Goal: Task Accomplishment & Management: Use online tool/utility

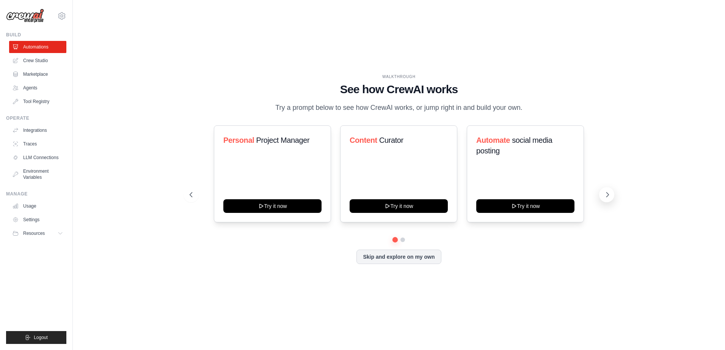
click at [607, 197] on icon at bounding box center [608, 195] width 2 height 5
click at [59, 231] on icon at bounding box center [61, 234] width 6 height 6
click at [47, 243] on link "Documentation" at bounding box center [40, 246] width 53 height 11
click at [42, 283] on span "Video Tutorials" at bounding box center [42, 283] width 30 height 6
click at [35, 64] on link "Crew Studio" at bounding box center [38, 61] width 57 height 12
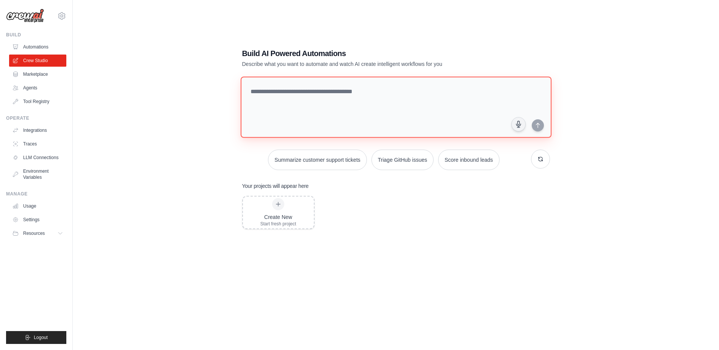
click at [381, 112] on textarea at bounding box center [395, 107] width 311 height 61
click at [305, 99] on textarea "**********" at bounding box center [395, 107] width 311 height 61
paste textarea "**********"
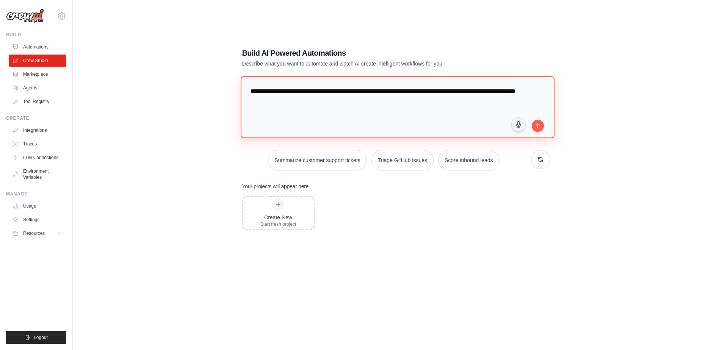
drag, startPoint x: 296, startPoint y: 91, endPoint x: 255, endPoint y: 89, distance: 41.0
click at [255, 89] on textarea "**********" at bounding box center [397, 107] width 314 height 62
click at [378, 108] on textarea "**********" at bounding box center [397, 107] width 314 height 62
type textarea "**********"
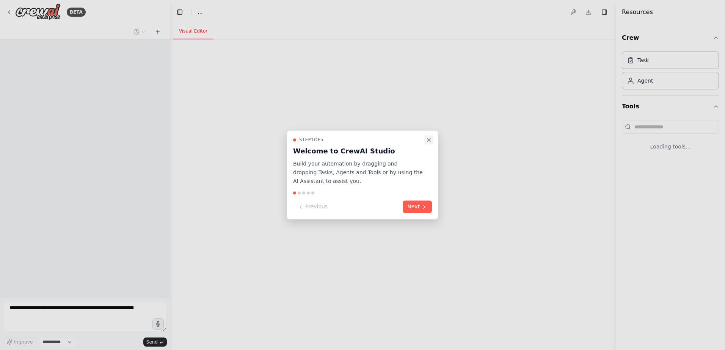
select select "****"
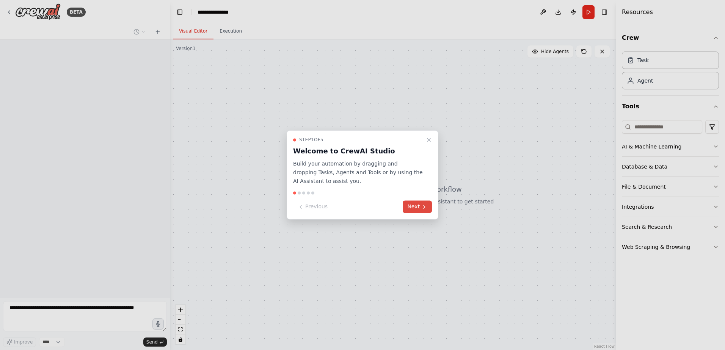
click at [422, 208] on icon at bounding box center [424, 207] width 6 height 6
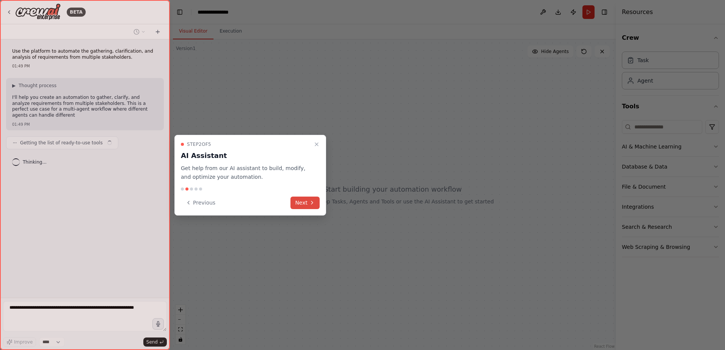
click at [303, 204] on button "Next" at bounding box center [304, 203] width 29 height 13
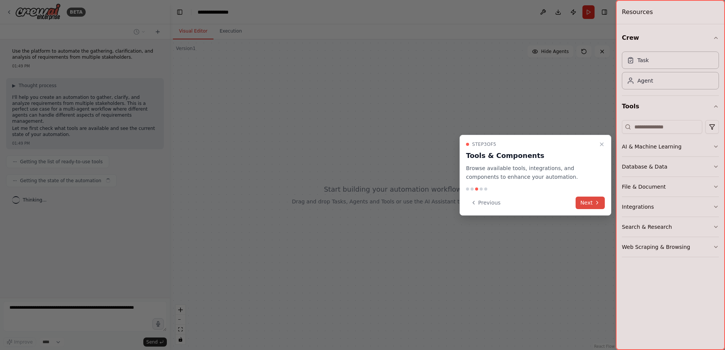
click at [595, 202] on icon at bounding box center [597, 203] width 6 height 6
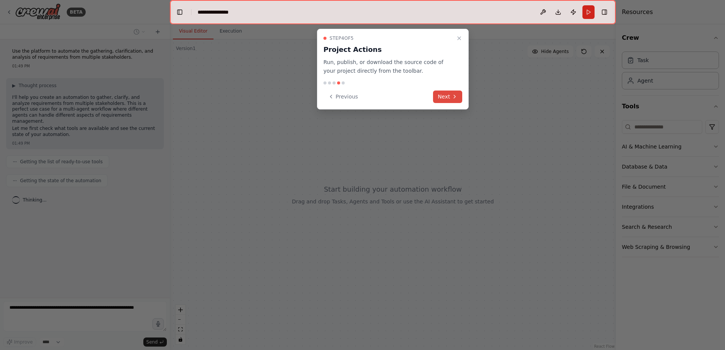
click at [447, 96] on button "Next" at bounding box center [447, 97] width 29 height 13
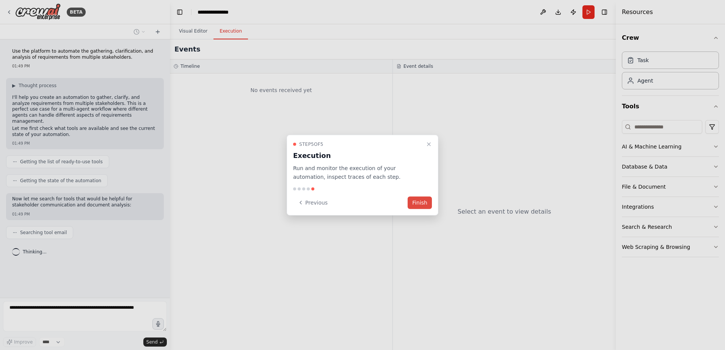
click at [423, 205] on button "Finish" at bounding box center [420, 202] width 24 height 13
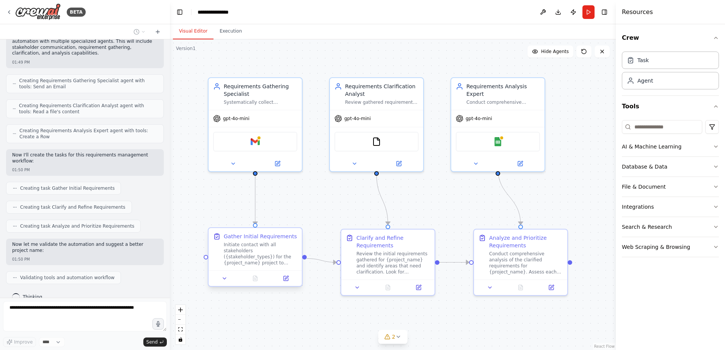
scroll to position [259, 0]
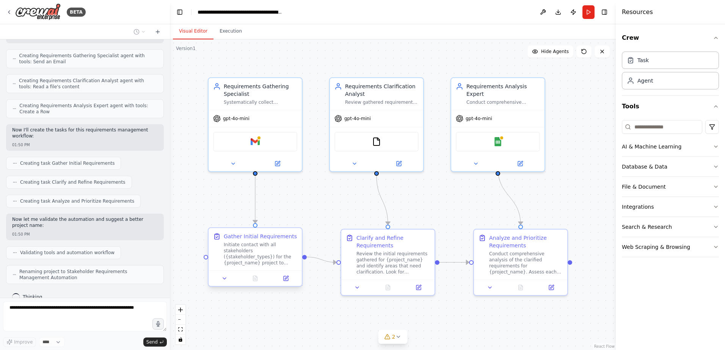
click at [258, 243] on div "Initiate contact with all stakeholders ({stakeholder_types}) for the {project_n…" at bounding box center [261, 254] width 74 height 24
click at [224, 281] on icon at bounding box center [224, 279] width 6 height 6
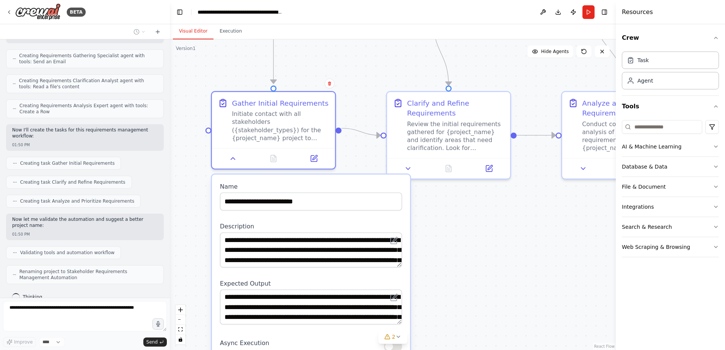
drag, startPoint x: 343, startPoint y: 182, endPoint x: 357, endPoint y: 58, distance: 125.1
click at [357, 58] on div ".deletable-edge-delete-btn { width: 20px; height: 20px; border: 0px solid #ffff…" at bounding box center [393, 194] width 446 height 311
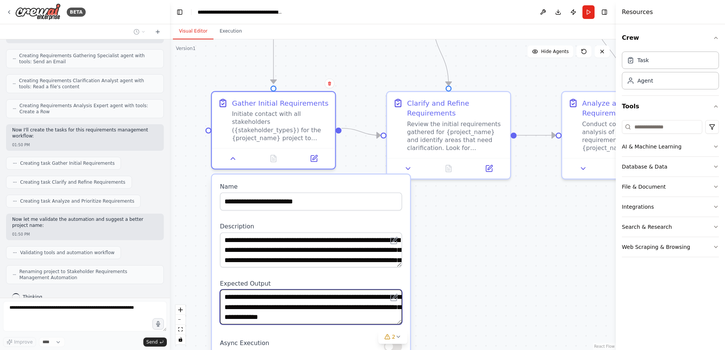
scroll to position [15, 0]
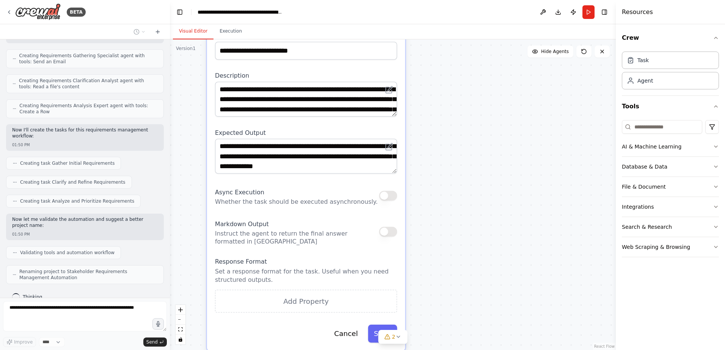
drag, startPoint x: 469, startPoint y: 258, endPoint x: 475, endPoint y: 128, distance: 130.2
click at [475, 128] on div ".deletable-edge-delete-btn { width: 20px; height: 20px; border: 0px solid #ffff…" at bounding box center [393, 194] width 446 height 311
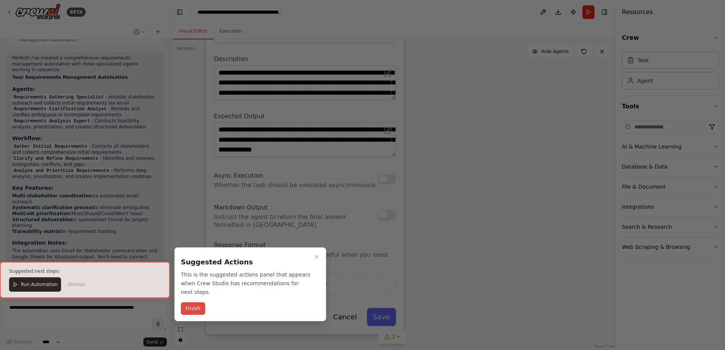
click at [194, 303] on button "Finish" at bounding box center [193, 309] width 24 height 13
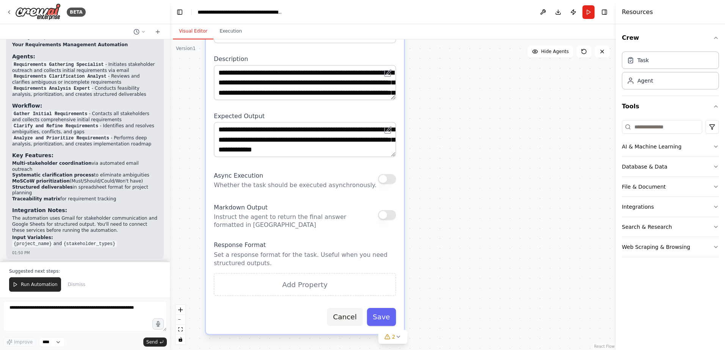
click at [350, 320] on button "Cancel" at bounding box center [345, 317] width 36 height 18
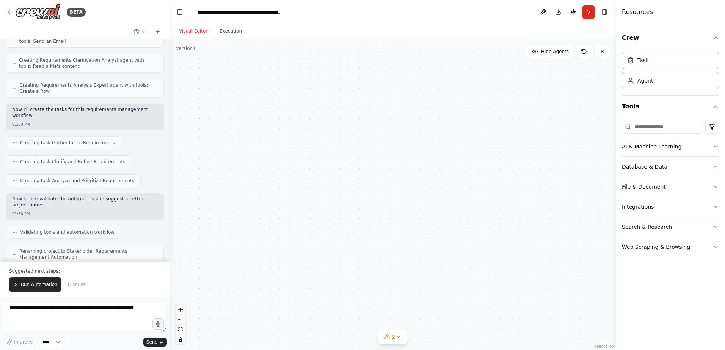
scroll to position [201, 0]
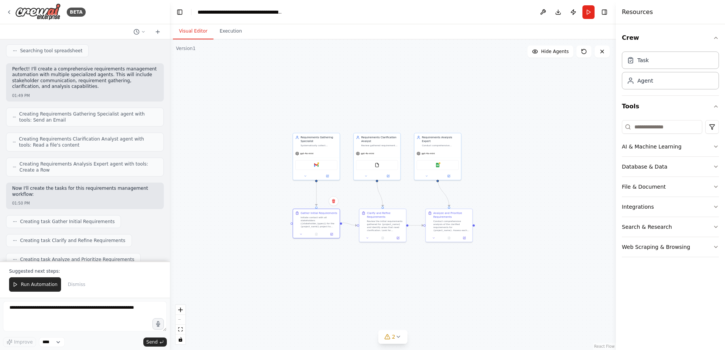
drag, startPoint x: 380, startPoint y: 168, endPoint x: 362, endPoint y: 278, distance: 111.1
click at [356, 304] on div ".deletable-edge-delete-btn { width: 20px; height: 20px; border: 0px solid #ffff…" at bounding box center [393, 194] width 446 height 311
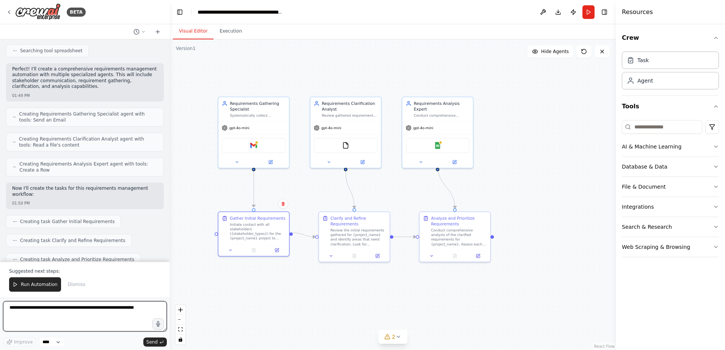
click at [97, 308] on textarea at bounding box center [85, 316] width 164 height 30
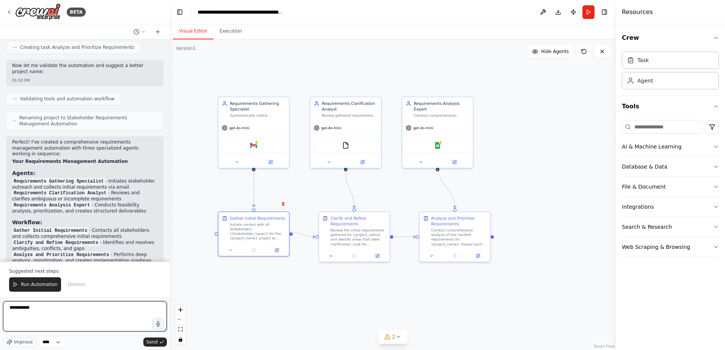
scroll to position [466, 0]
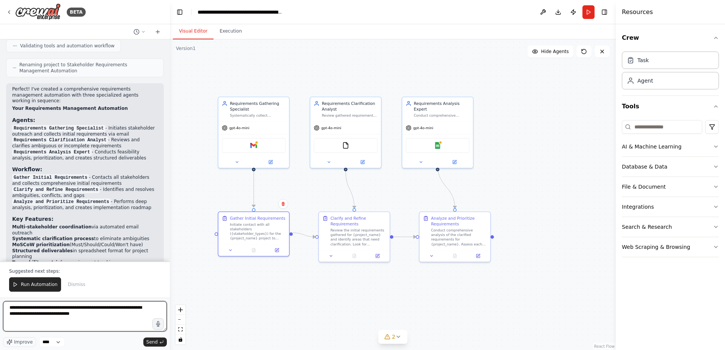
drag, startPoint x: 67, startPoint y: 315, endPoint x: 94, endPoint y: 314, distance: 26.9
click at [94, 314] on textarea "**********" at bounding box center [85, 316] width 164 height 30
type textarea "**********"
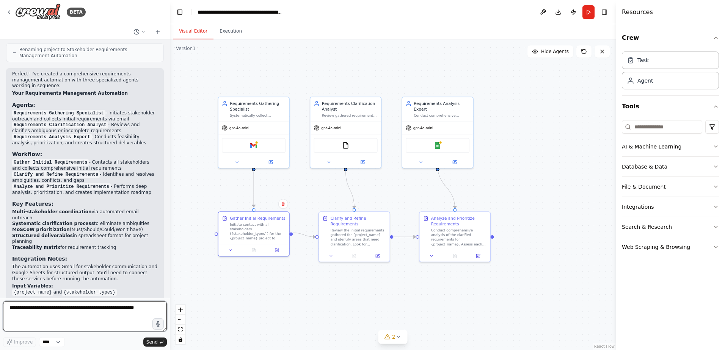
scroll to position [506, 0]
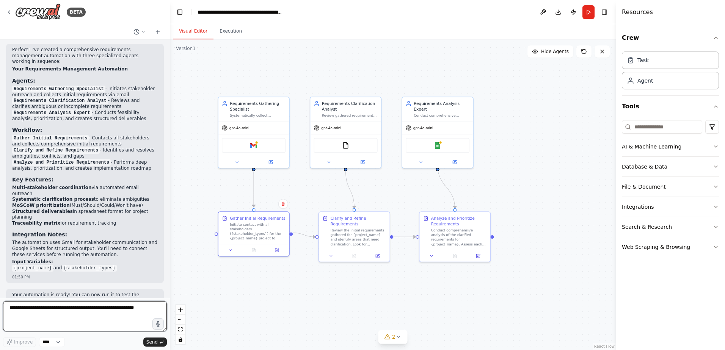
click at [81, 310] on textarea at bounding box center [85, 316] width 164 height 30
click at [168, 295] on div at bounding box center [168, 175] width 3 height 350
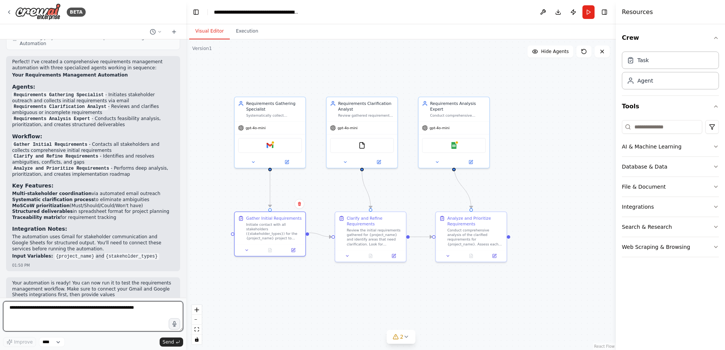
scroll to position [470, 0]
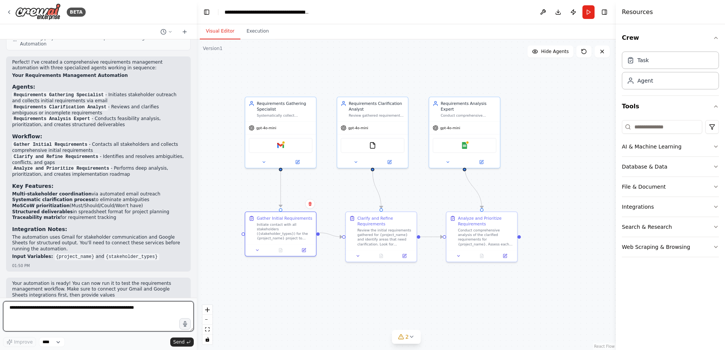
drag, startPoint x: 168, startPoint y: 295, endPoint x: 197, endPoint y: 298, distance: 29.0
click at [197, 298] on div "BETA Use the platform to automate the gathering, clarification, and analysis of…" at bounding box center [362, 175] width 725 height 350
drag, startPoint x: 169, startPoint y: 281, endPoint x: 165, endPoint y: 260, distance: 21.6
click at [165, 281] on div "Your automation is ready! You can now run it to test the requirements managemen…" at bounding box center [98, 293] width 173 height 25
drag, startPoint x: 165, startPoint y: 260, endPoint x: 157, endPoint y: 272, distance: 14.5
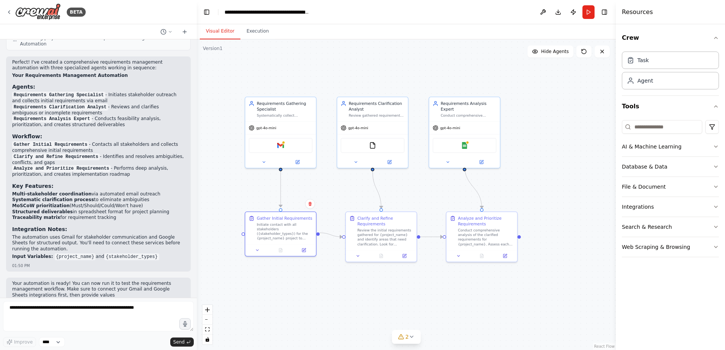
click at [157, 281] on p "Your automation is ready! You can now run it to test the requirements managemen…" at bounding box center [98, 293] width 173 height 24
click at [113, 309] on textarea at bounding box center [98, 316] width 191 height 30
click at [413, 337] on icon at bounding box center [412, 337] width 6 height 6
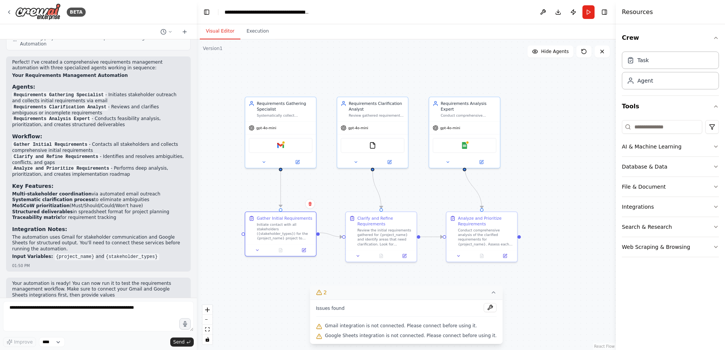
click at [491, 291] on icon at bounding box center [494, 293] width 6 height 6
click at [265, 165] on div at bounding box center [280, 160] width 71 height 11
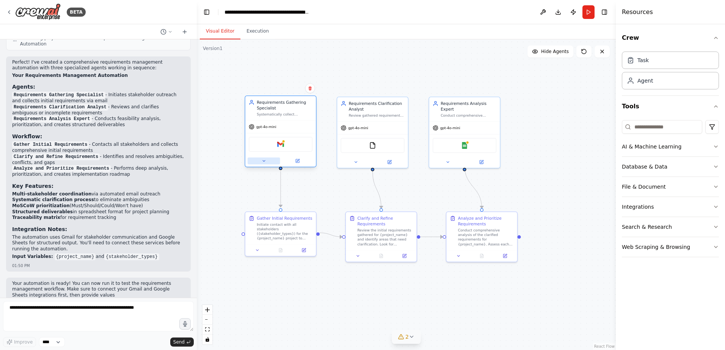
click at [263, 162] on icon at bounding box center [264, 161] width 5 height 5
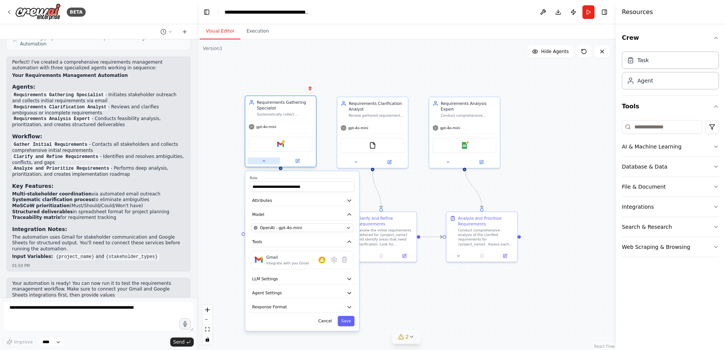
click at [263, 162] on icon at bounding box center [264, 160] width 2 height 1
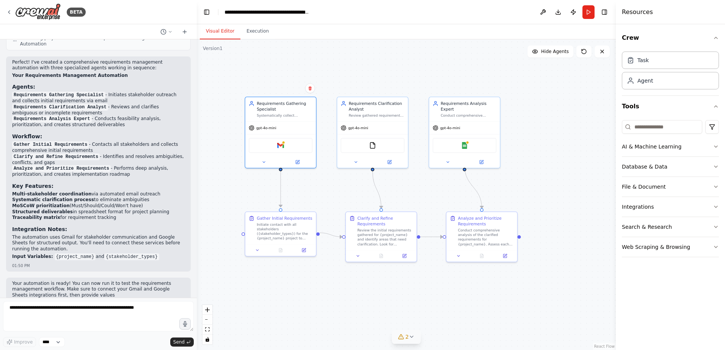
scroll to position [470, 0]
click at [108, 309] on textarea at bounding box center [98, 316] width 191 height 30
type textarea "**********"
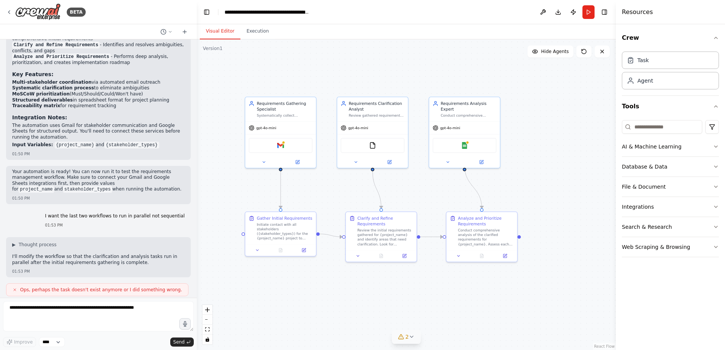
scroll to position [627, 0]
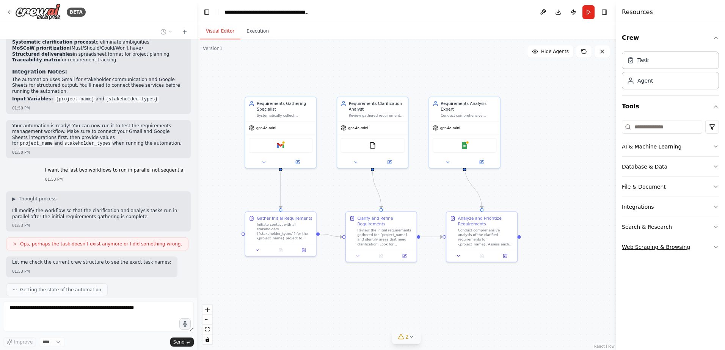
click at [714, 248] on icon "button" at bounding box center [716, 247] width 6 height 6
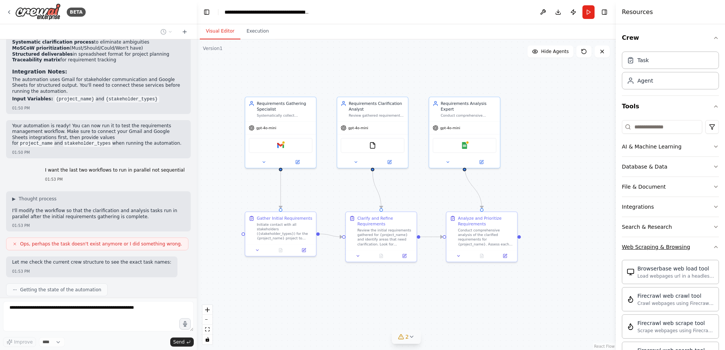
click at [713, 249] on icon "button" at bounding box center [716, 247] width 6 height 6
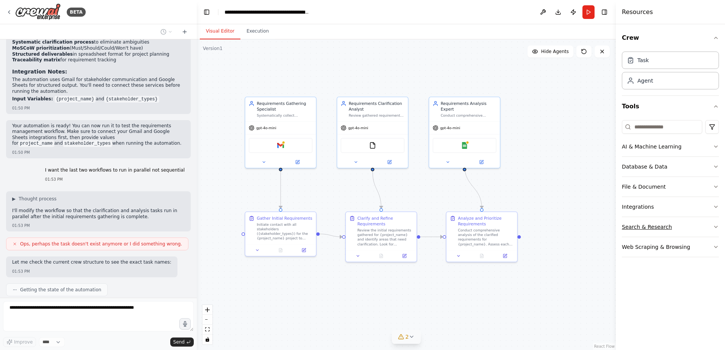
click at [712, 231] on button "Search & Research" at bounding box center [670, 227] width 97 height 20
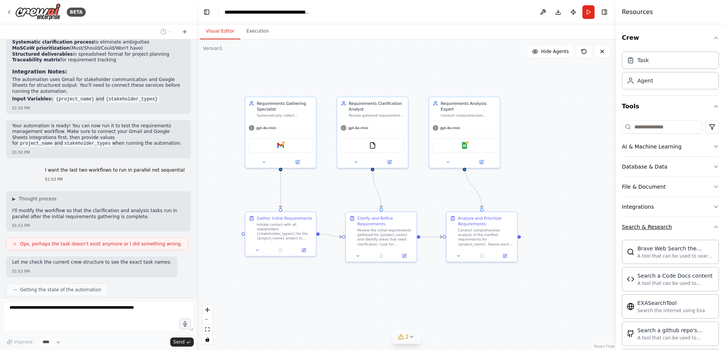
click at [712, 230] on button "Search & Research" at bounding box center [670, 227] width 97 height 20
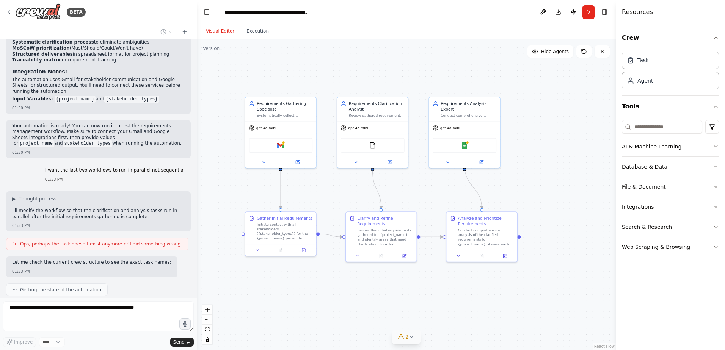
click at [712, 209] on button "Integrations" at bounding box center [670, 207] width 97 height 20
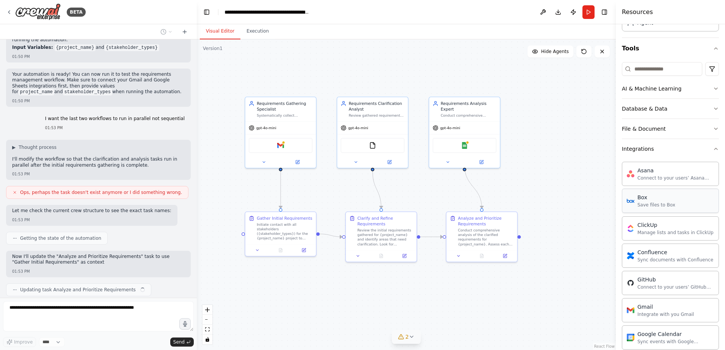
scroll to position [0, 0]
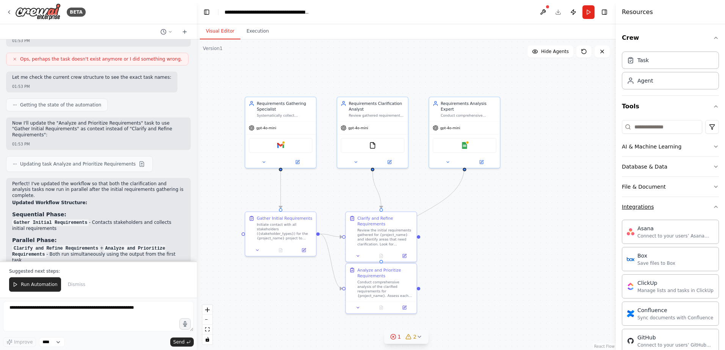
click at [713, 206] on icon "button" at bounding box center [716, 207] width 6 height 6
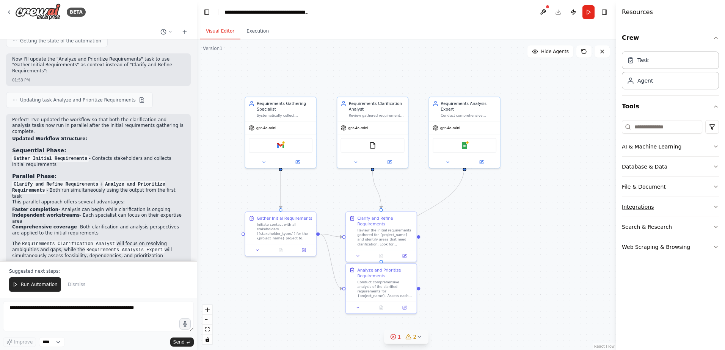
scroll to position [888, 0]
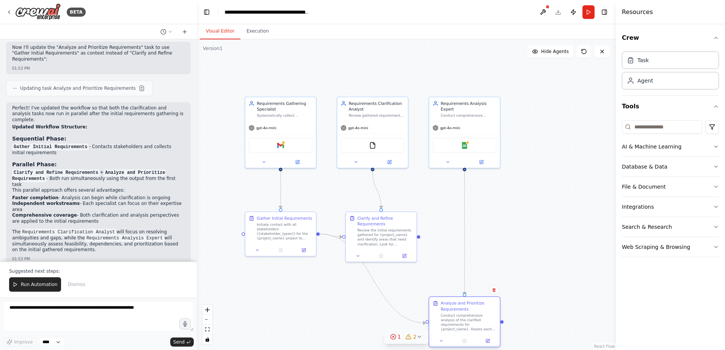
drag, startPoint x: 382, startPoint y: 291, endPoint x: 468, endPoint y: 330, distance: 94.9
click at [468, 330] on div "Conduct comprehensive analysis of the clarified requirements for {project_name}…" at bounding box center [469, 322] width 56 height 19
drag, startPoint x: 389, startPoint y: 249, endPoint x: 407, endPoint y: 225, distance: 30.1
click at [407, 225] on div "Clarify and Refine Requirements Review the initial requirements gathered for {p…" at bounding box center [401, 213] width 72 height 51
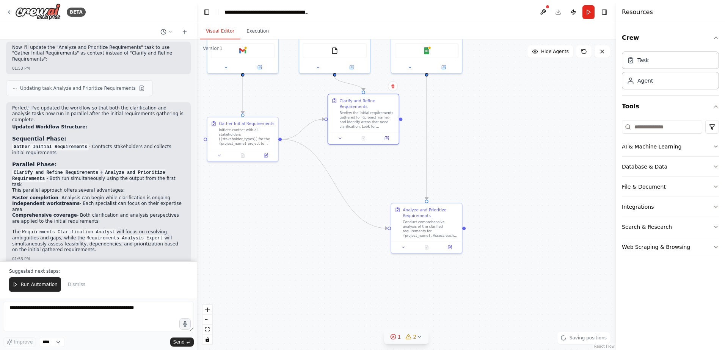
drag, startPoint x: 563, startPoint y: 278, endPoint x: 525, endPoint y: 184, distance: 102.1
click at [525, 184] on div ".deletable-edge-delete-btn { width: 20px; height: 20px; border: 0px solid #ffff…" at bounding box center [406, 194] width 419 height 311
click at [124, 315] on textarea at bounding box center [98, 316] width 191 height 30
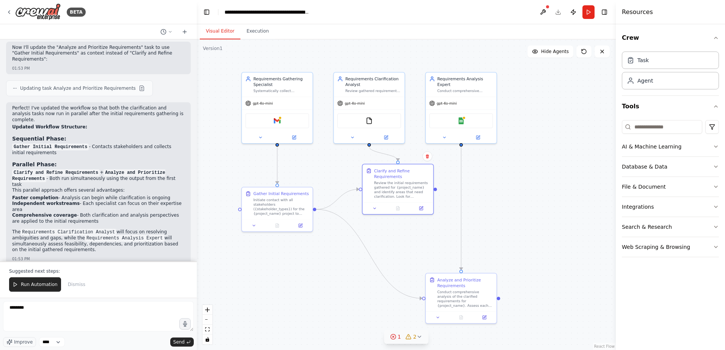
drag, startPoint x: 293, startPoint y: 199, endPoint x: 328, endPoint y: 269, distance: 78.2
click at [328, 269] on div ".deletable-edge-delete-btn { width: 20px; height: 20px; border: 0px solid #ffff…" at bounding box center [406, 194] width 419 height 311
drag, startPoint x: 381, startPoint y: 197, endPoint x: 391, endPoint y: 188, distance: 13.1
click at [391, 188] on div "Review the initial requirements gathered for {project_name} and identify areas …" at bounding box center [402, 194] width 56 height 19
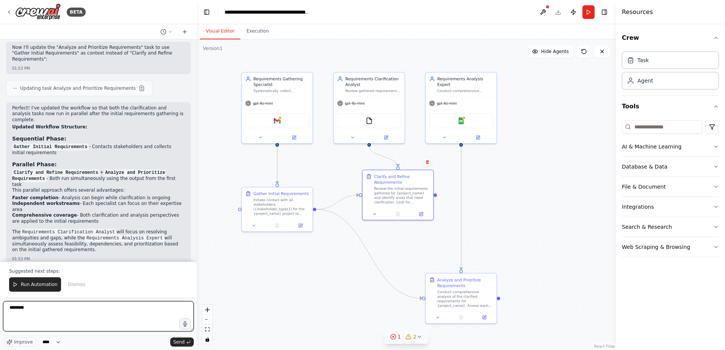
drag, startPoint x: 109, startPoint y: 325, endPoint x: 109, endPoint y: 320, distance: 4.6
click at [109, 325] on textarea "********" at bounding box center [98, 316] width 191 height 30
type textarea "**********"
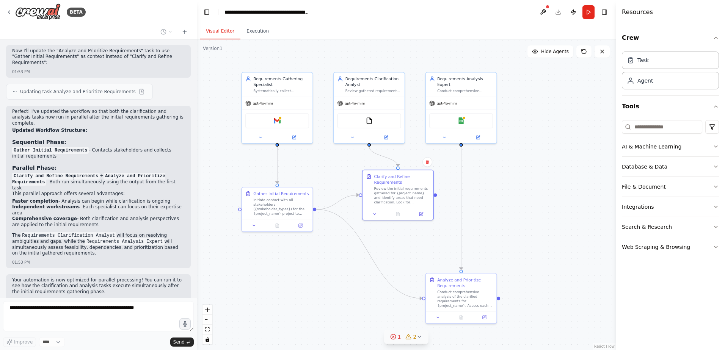
scroll to position [905, 0]
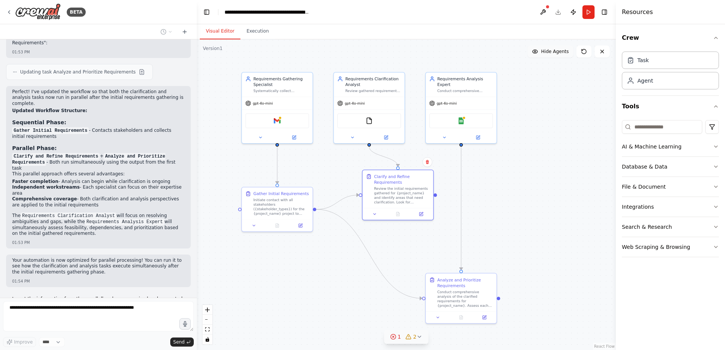
click at [555, 48] on button "Hide Agents" at bounding box center [550, 51] width 46 height 12
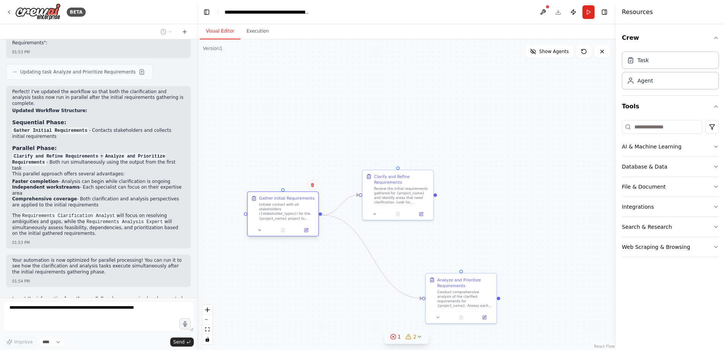
drag, startPoint x: 273, startPoint y: 199, endPoint x: 278, endPoint y: 202, distance: 5.6
click at [278, 202] on div "Initiate contact with all stakeholders ({stakeholder_types}) for the {project_n…" at bounding box center [287, 211] width 56 height 19
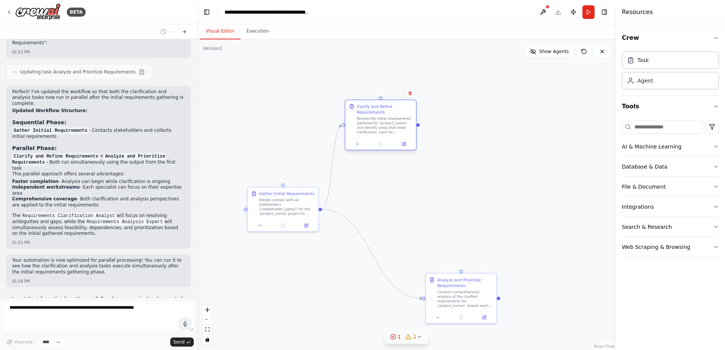
drag, startPoint x: 398, startPoint y: 194, endPoint x: 380, endPoint y: 122, distance: 74.5
click at [380, 122] on div "Review the initial requirements gathered for {project_name} and identify areas …" at bounding box center [385, 125] width 56 height 19
drag, startPoint x: 468, startPoint y: 305, endPoint x: 407, endPoint y: 303, distance: 61.4
click at [406, 305] on div "Conduct comprehensive analysis of the clarified requirements for {project_name}…" at bounding box center [402, 298] width 56 height 19
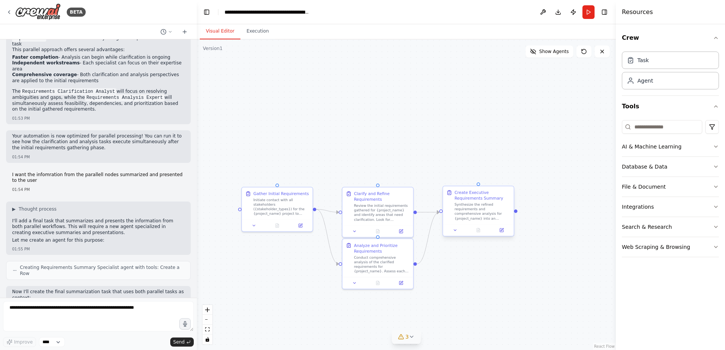
scroll to position [1074, 0]
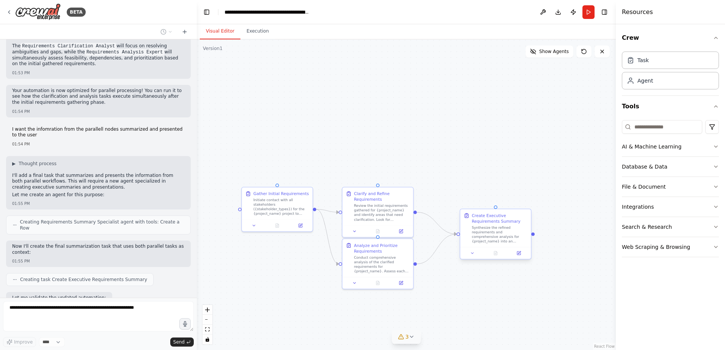
drag, startPoint x: 464, startPoint y: 212, endPoint x: 485, endPoint y: 235, distance: 31.1
click at [485, 235] on div "Synthesize the refined requirements and comprehensive analysis for {project_nam…" at bounding box center [500, 235] width 56 height 19
click at [472, 255] on icon at bounding box center [472, 253] width 5 height 5
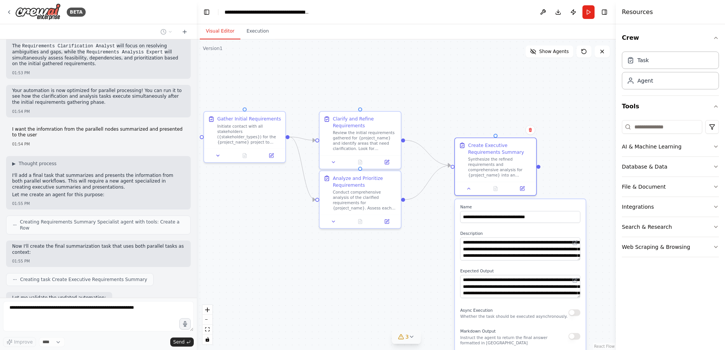
drag, startPoint x: 576, startPoint y: 214, endPoint x: 535, endPoint y: 229, distance: 43.3
click at [584, 162] on div ".deletable-edge-delete-btn { width: 20px; height: 20px; border: 0px solid #ffff…" at bounding box center [406, 194] width 419 height 311
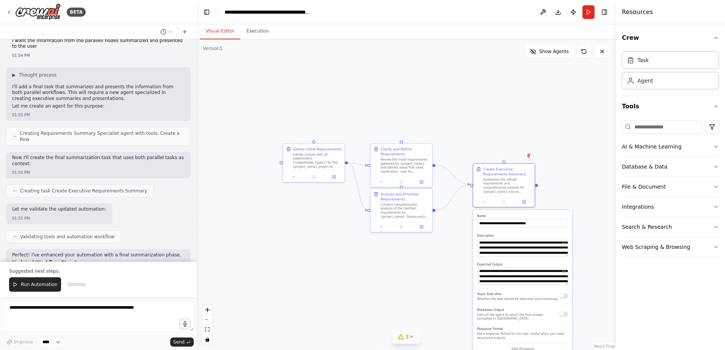
click at [469, 122] on div ".deletable-edge-delete-btn { width: 20px; height: 20px; border: 0px solid #ffff…" at bounding box center [406, 194] width 419 height 311
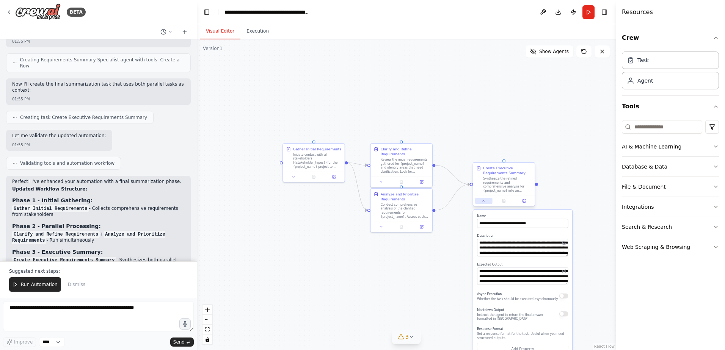
click at [483, 201] on icon at bounding box center [484, 201] width 2 height 1
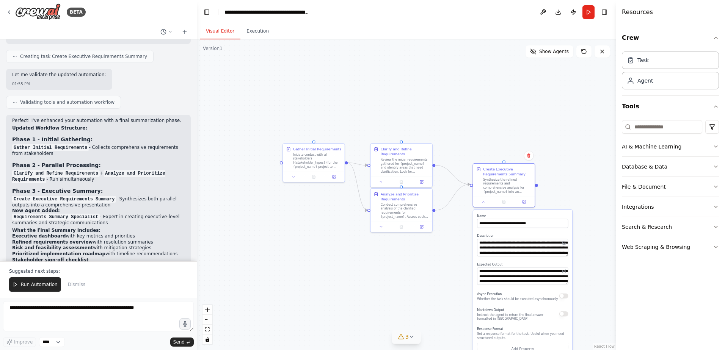
click at [461, 135] on div ".deletable-edge-delete-btn { width: 20px; height: 20px; border: 0px solid #ffff…" at bounding box center [406, 194] width 419 height 311
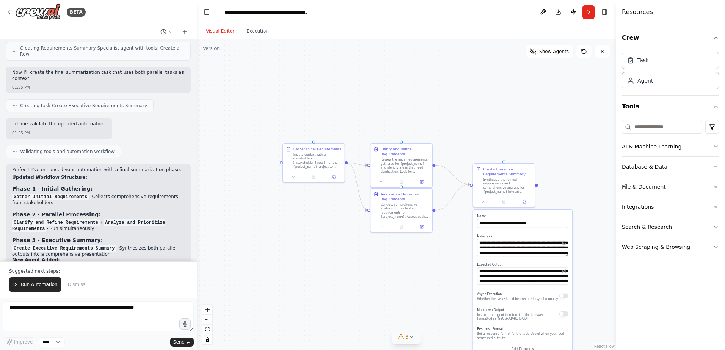
scroll to position [1286, 0]
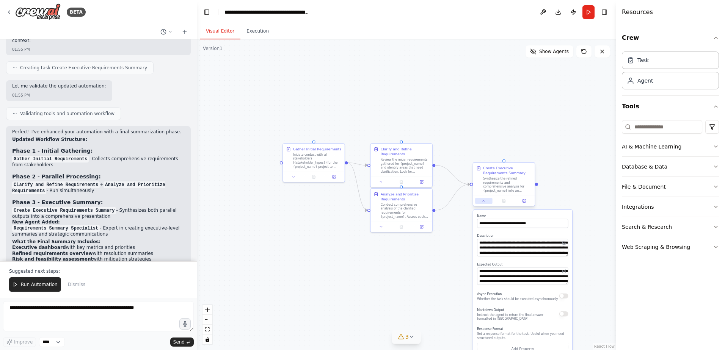
click at [478, 202] on button at bounding box center [483, 201] width 17 height 6
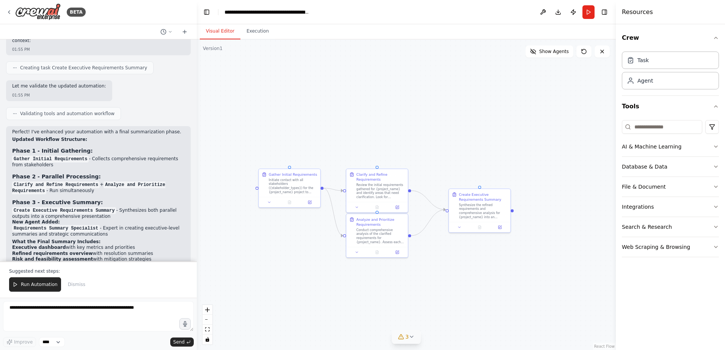
drag, startPoint x: 455, startPoint y: 228, endPoint x: 431, endPoint y: 254, distance: 35.1
click at [431, 254] on div ".deletable-edge-delete-btn { width: 20px; height: 20px; border: 0px solid #ffff…" at bounding box center [406, 194] width 419 height 311
drag, startPoint x: 395, startPoint y: 194, endPoint x: 401, endPoint y: 147, distance: 47.0
click at [401, 147] on div "Review the initial requirements gathered for {project_name} and identify areas …" at bounding box center [383, 145] width 49 height 16
drag, startPoint x: 382, startPoint y: 239, endPoint x: 381, endPoint y: 254, distance: 15.2
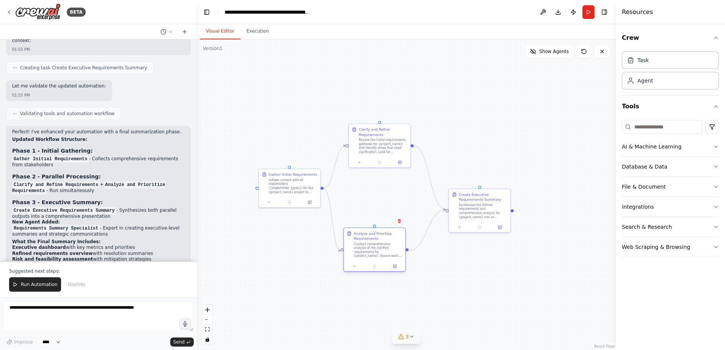
click at [381, 254] on div "Conduct comprehensive analysis of the clarified requirements for {project_name}…" at bounding box center [378, 250] width 49 height 16
click at [660, 187] on div "File & Document" at bounding box center [644, 187] width 44 height 8
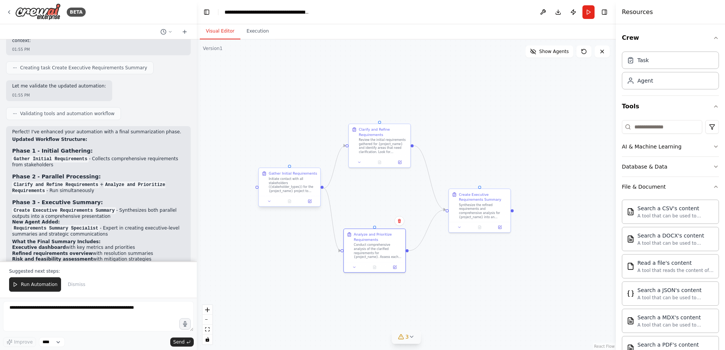
click at [288, 185] on div "Initiate contact with all stakeholders ({stakeholder_types}) for the {project_n…" at bounding box center [293, 185] width 49 height 16
click at [270, 202] on icon at bounding box center [269, 201] width 4 height 4
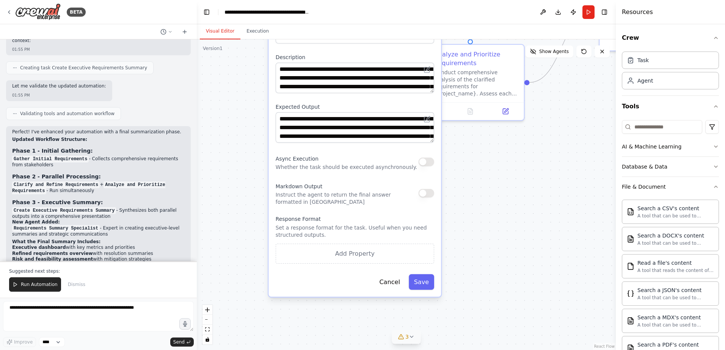
drag, startPoint x: 433, startPoint y: 295, endPoint x: 498, endPoint y: 184, distance: 128.3
click at [498, 184] on div "**********" at bounding box center [406, 194] width 419 height 311
click at [565, 166] on div "**********" at bounding box center [406, 194] width 419 height 311
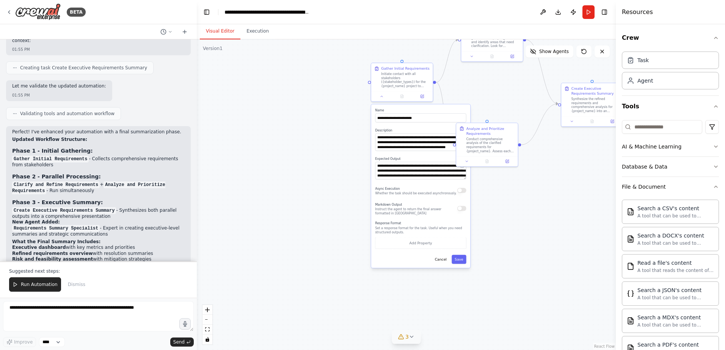
click at [527, 210] on div "**********" at bounding box center [406, 194] width 419 height 311
click at [380, 96] on icon at bounding box center [382, 96] width 4 height 4
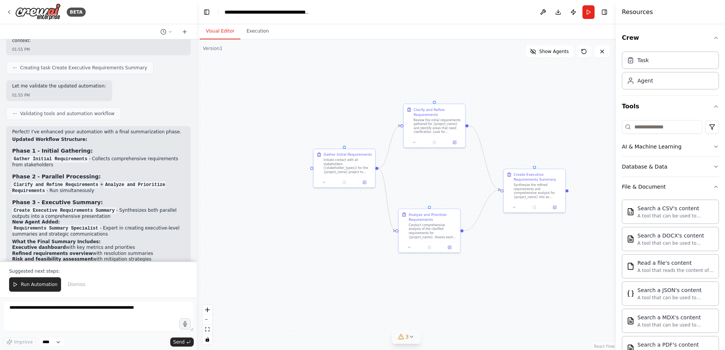
drag, startPoint x: 336, startPoint y: 144, endPoint x: 278, endPoint y: 230, distance: 103.6
click at [278, 230] on div ".deletable-edge-delete-btn { width: 20px; height: 20px; border: 0px solid #ffff…" at bounding box center [406, 194] width 419 height 311
drag, startPoint x: 535, startPoint y: 109, endPoint x: 526, endPoint y: 107, distance: 8.9
click at [526, 107] on div ".deletable-edge-delete-btn { width: 20px; height: 20px; border: 0px solid #ffff…" at bounding box center [406, 194] width 419 height 311
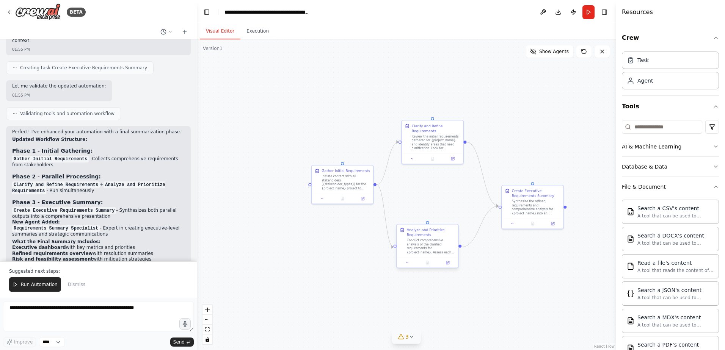
drag, startPoint x: 454, startPoint y: 229, endPoint x: 460, endPoint y: 244, distance: 16.0
click at [460, 244] on div ".deletable-edge-delete-btn { width: 20px; height: 20px; border: 0px solid #ffff…" at bounding box center [406, 194] width 419 height 311
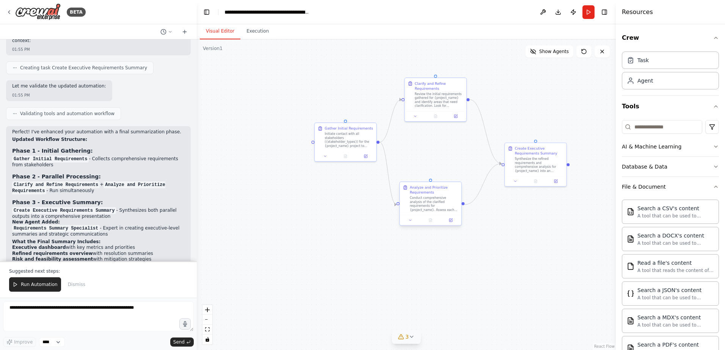
drag, startPoint x: 459, startPoint y: 245, endPoint x: 463, endPoint y: 205, distance: 39.2
click at [463, 205] on div ".deletable-edge-delete-btn { width: 20px; height: 20px; border: 0px solid #ffff…" at bounding box center [406, 194] width 419 height 311
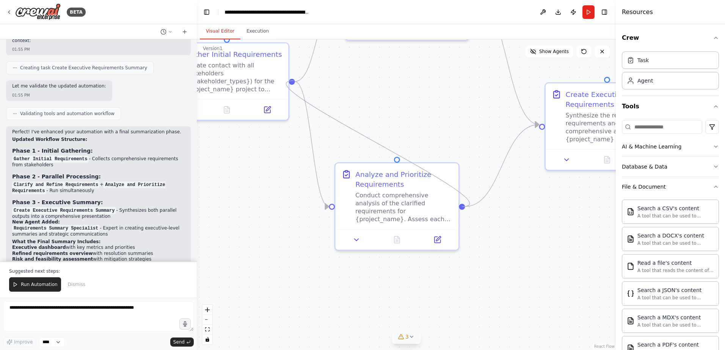
drag, startPoint x: 466, startPoint y: 198, endPoint x: 294, endPoint y: 81, distance: 208.1
click at [294, 81] on div ".deletable-edge-delete-btn { width: 20px; height: 20px; border: 0px solid #ffff…" at bounding box center [406, 194] width 419 height 311
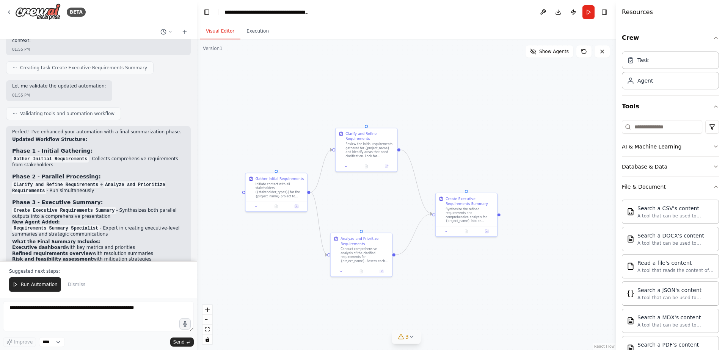
drag, startPoint x: 433, startPoint y: 205, endPoint x: 394, endPoint y: 260, distance: 67.6
click at [394, 260] on div ".deletable-edge-delete-btn { width: 20px; height: 20px; border: 0px solid #ffff…" at bounding box center [406, 194] width 419 height 311
drag, startPoint x: 405, startPoint y: 238, endPoint x: 364, endPoint y: 132, distance: 113.9
click at [364, 132] on div "Gather Initial Requirements Initiate contact with all stakeholders ({stakeholde…" at bounding box center [356, 154] width 276 height 205
click at [410, 245] on icon "Edge from 6b2d0115-9645-432d-8bdd-e691202ca088 to 14439ca6-6f24-4fee-b7e8-8ec5c…" at bounding box center [412, 238] width 37 height 41
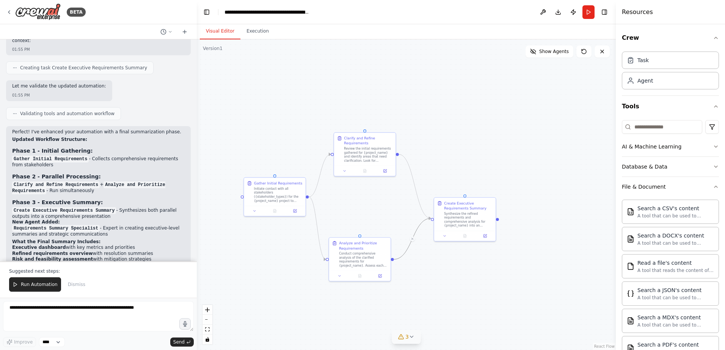
click at [421, 256] on div ".deletable-edge-delete-btn { width: 20px; height: 20px; border: 0px solid #ffff…" at bounding box center [406, 194] width 419 height 311
click at [413, 238] on icon "Edge from 6b2d0115-9645-432d-8bdd-e691202ca088 to 14439ca6-6f24-4fee-b7e8-8ec5c…" at bounding box center [412, 238] width 37 height 41
click at [413, 239] on icon at bounding box center [412, 239] width 4 height 5
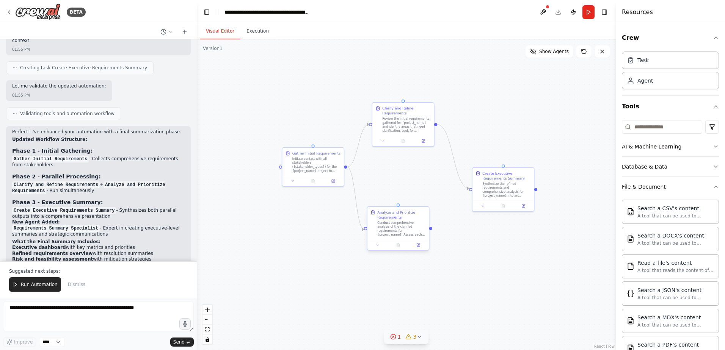
drag, startPoint x: 392, startPoint y: 261, endPoint x: 427, endPoint y: 234, distance: 43.7
click at [430, 231] on div ".deletable-edge-delete-btn { width: 20px; height: 20px; border: 0px solid #ffff…" at bounding box center [406, 194] width 419 height 311
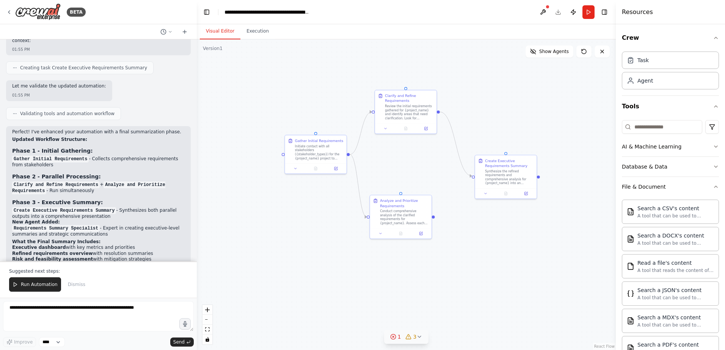
drag, startPoint x: 430, startPoint y: 231, endPoint x: 431, endPoint y: 226, distance: 5.1
click at [430, 225] on div ".deletable-edge-delete-btn { width: 20px; height: 20px; border: 0px solid #ffff…" at bounding box center [406, 194] width 419 height 311
drag, startPoint x: 430, startPoint y: 224, endPoint x: 468, endPoint y: 182, distance: 56.6
click at [468, 182] on div "Gather Initial Requirements Initiate contact with all stakeholders ({stakeholde…" at bounding box center [394, 119] width 276 height 205
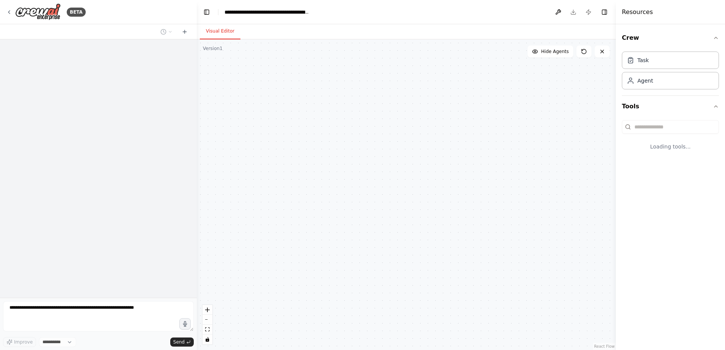
select select "****"
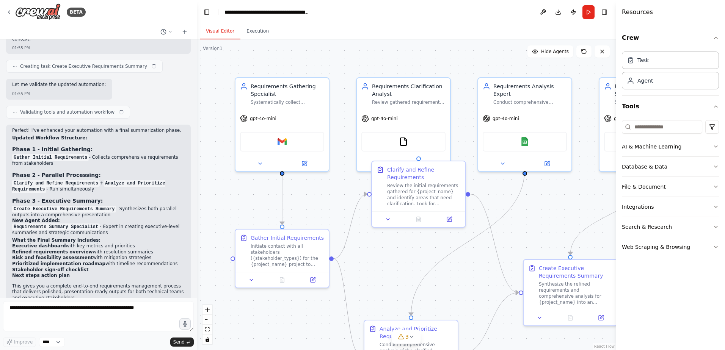
scroll to position [1288, 0]
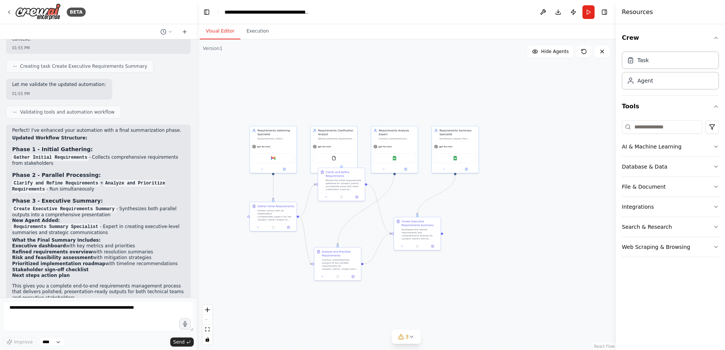
drag, startPoint x: 590, startPoint y: 246, endPoint x: 486, endPoint y: 215, distance: 108.4
click at [486, 215] on div ".deletable-edge-delete-btn { width: 20px; height: 20px; border: 0px solid #ffff…" at bounding box center [406, 194] width 419 height 311
drag, startPoint x: 342, startPoint y: 200, endPoint x: 341, endPoint y: 210, distance: 9.5
click at [341, 210] on div "Review the initial requirements gathered for {project_name} and identify areas …" at bounding box center [344, 207] width 37 height 12
click at [551, 54] on span "Hide Agents" at bounding box center [555, 52] width 28 height 6
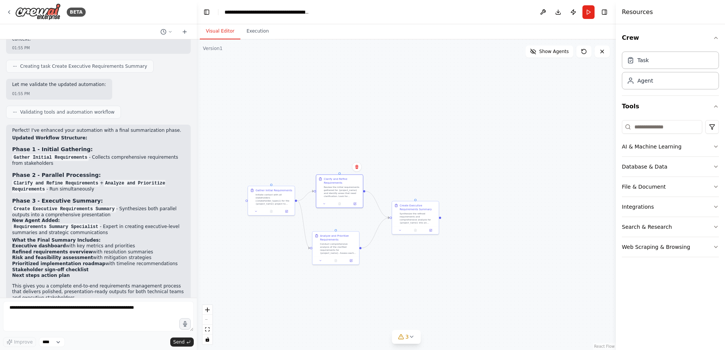
drag, startPoint x: 434, startPoint y: 161, endPoint x: 421, endPoint y: 193, distance: 35.2
click at [421, 193] on div ".deletable-edge-delete-btn { width: 20px; height: 20px; border: 0px solid #ffff…" at bounding box center [406, 194] width 419 height 311
click at [671, 150] on div "AI & Machine Learning" at bounding box center [652, 147] width 60 height 8
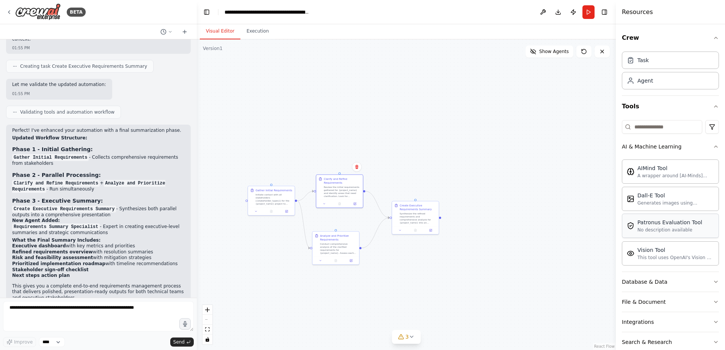
click at [665, 221] on div "Patronus Evaluation Tool" at bounding box center [669, 223] width 65 height 8
